Goal: Contribute content

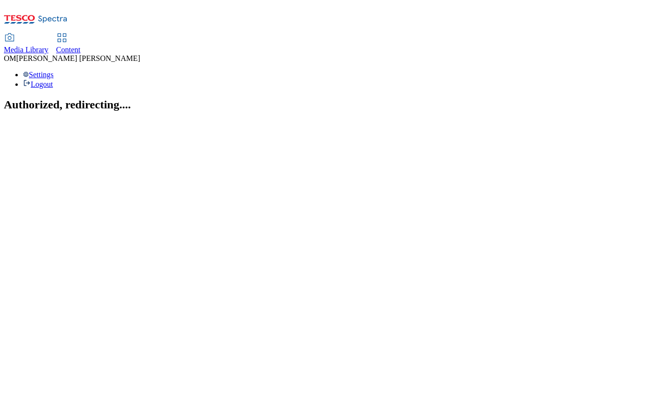
click at [48, 46] on span "Media Library" at bounding box center [26, 50] width 45 height 8
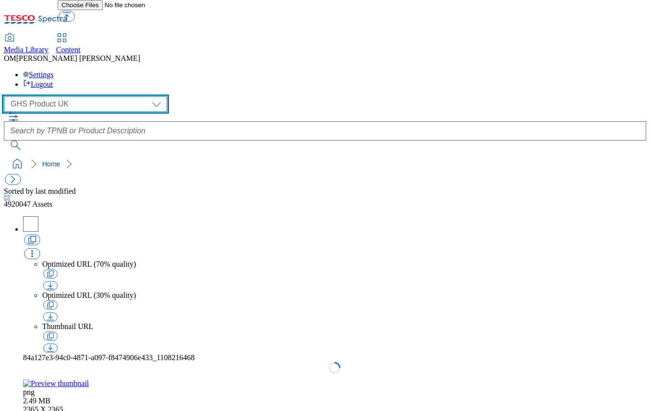
click at [87, 96] on select "GHS Marketing UK GHS Product UK ghs-roi" at bounding box center [85, 103] width 163 height 15
select select "flare-ghs-mktg"
click at [7, 96] on select "GHS Marketing UK GHS Product UK ghs-roi" at bounding box center [85, 103] width 163 height 15
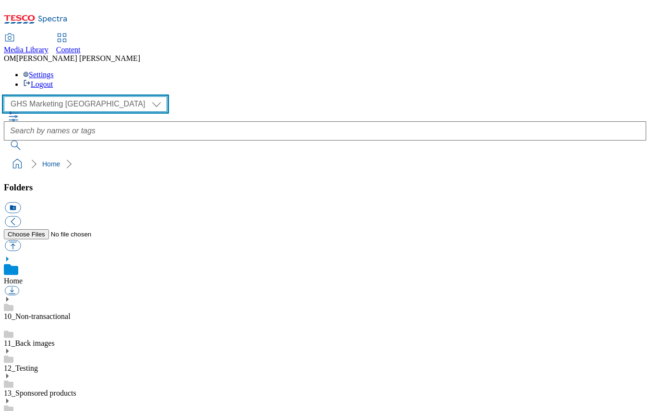
scroll to position [55, 0]
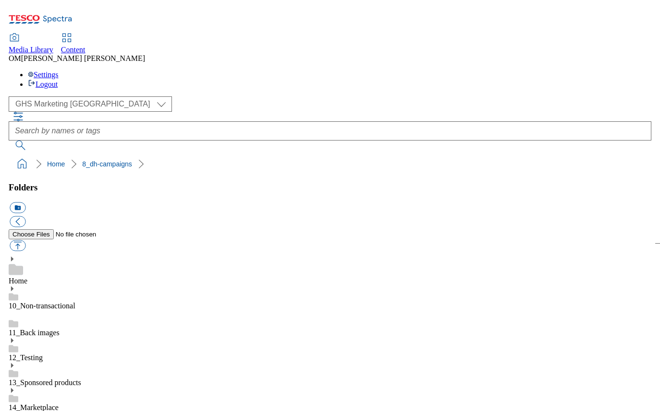
scroll to position [307, 0]
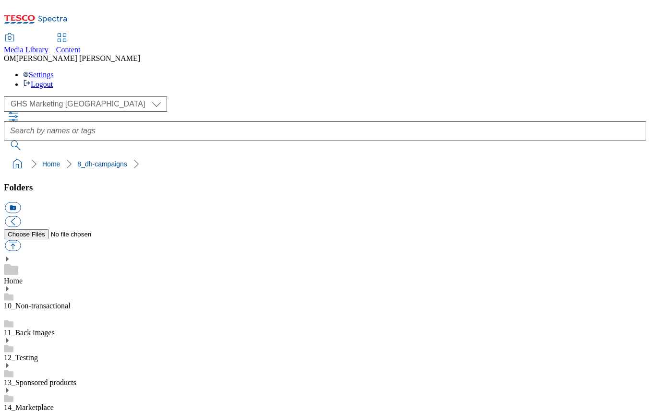
click at [21, 240] on button "button" at bounding box center [13, 245] width 16 height 11
type input "C:\fakepath\ad541817_Pladis_McVities_Mind_LegoBrand_H_1184x333_V2.jpg"
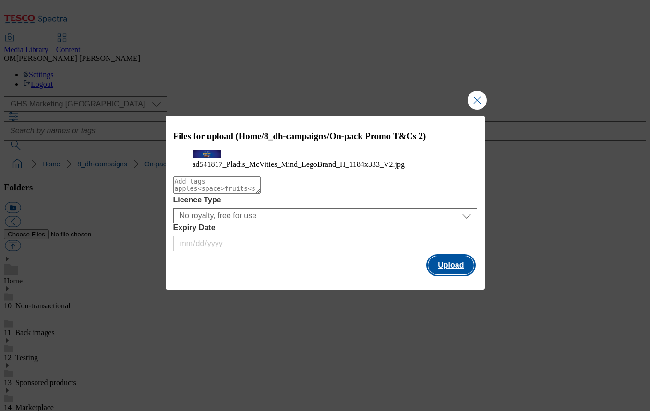
click at [456, 275] on button "Upload" at bounding box center [450, 265] width 45 height 18
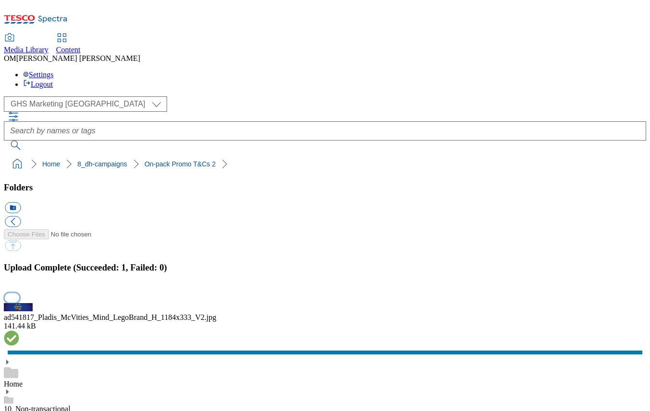
click at [19, 293] on button "button" at bounding box center [12, 297] width 14 height 9
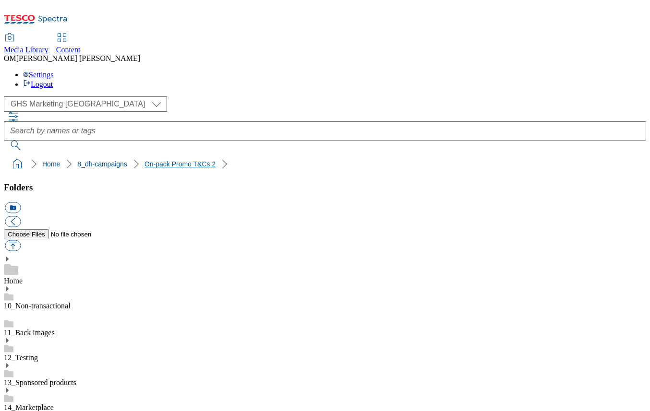
click at [150, 160] on link "On-pack Promo T&Cs 2" at bounding box center [179, 164] width 71 height 8
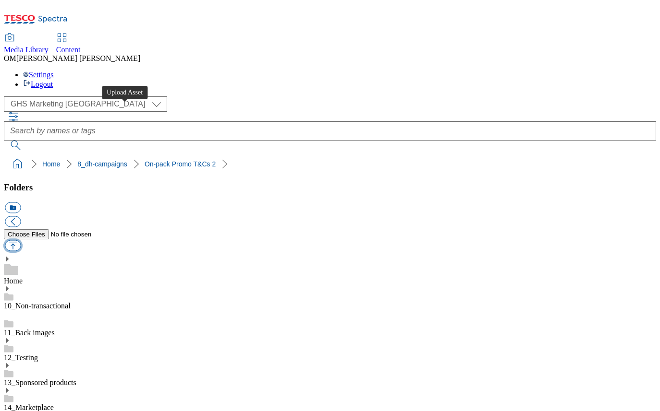
click at [21, 240] on button "button" at bounding box center [13, 245] width 16 height 11
type input "C:\fakepath\ad541817_Pladis_McVities_Mind_LegoBrand_H_1184x333_V2.jpg"
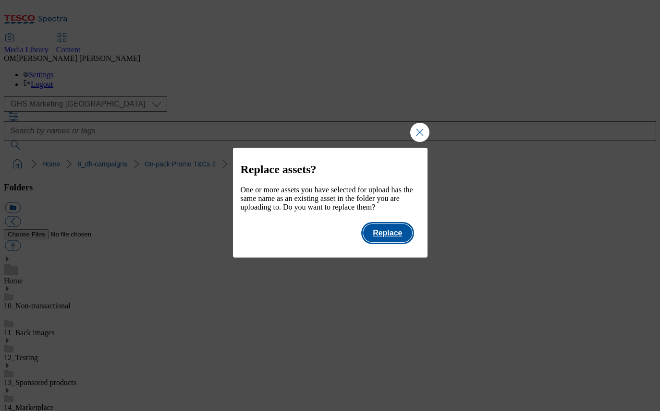
click at [397, 242] on button "Replace" at bounding box center [387, 233] width 48 height 18
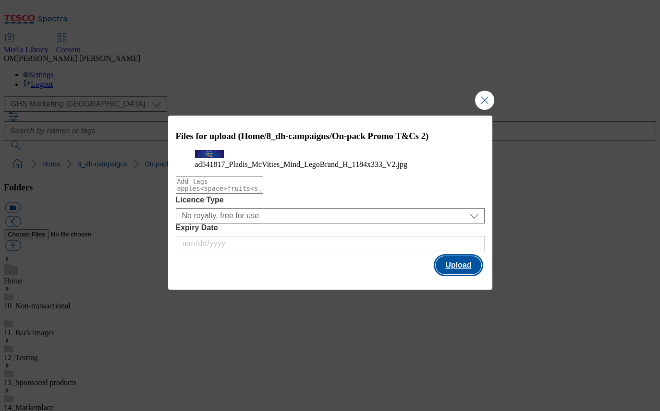
click at [461, 275] on button "Upload" at bounding box center [457, 265] width 45 height 18
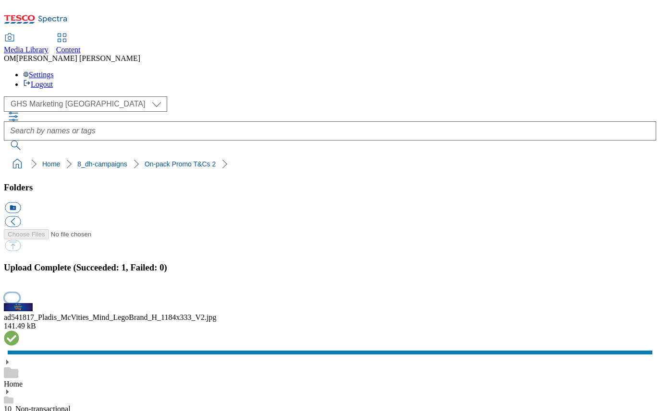
click at [19, 293] on button "button" at bounding box center [12, 297] width 14 height 9
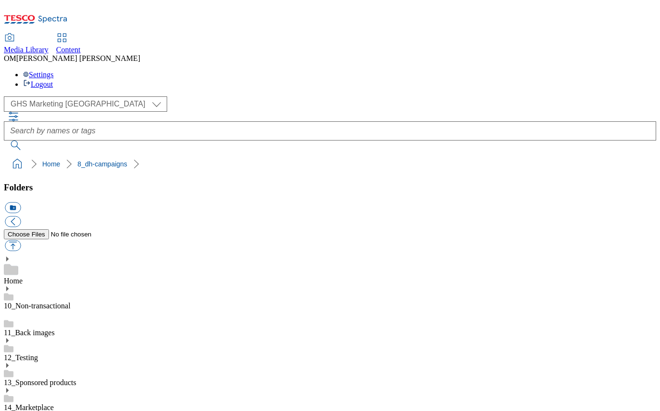
scroll to position [1, 0]
